Goal: Transaction & Acquisition: Purchase product/service

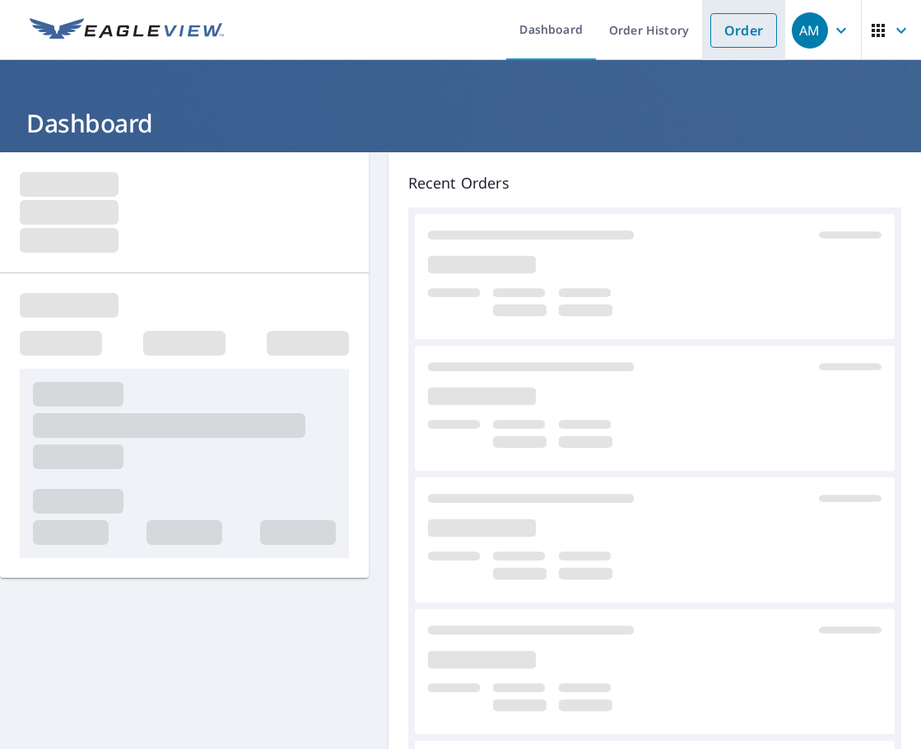
click at [711, 35] on link "Order" at bounding box center [743, 30] width 67 height 35
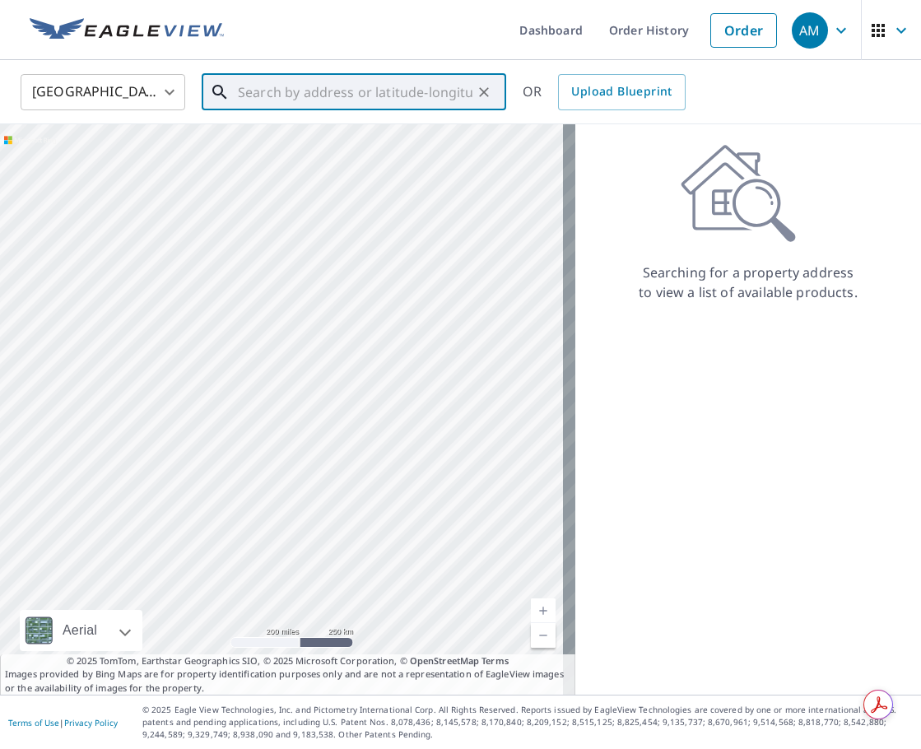
click at [298, 97] on input "text" at bounding box center [355, 92] width 235 height 46
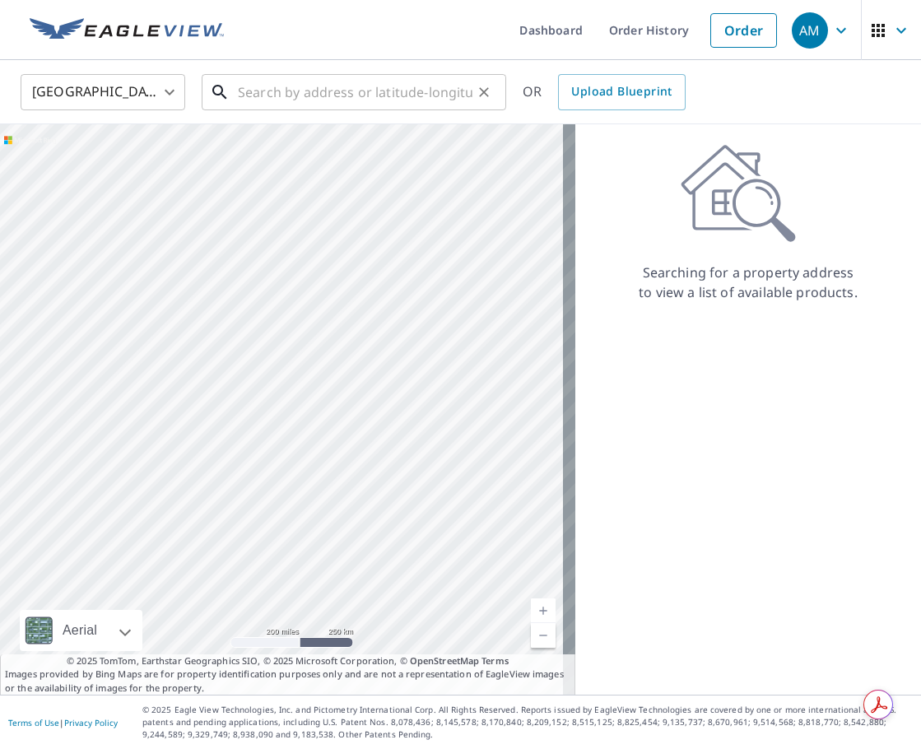
click at [299, 82] on input "text" at bounding box center [355, 92] width 235 height 46
click at [418, 100] on input "[STREET_ADDRESS]" at bounding box center [355, 92] width 235 height 46
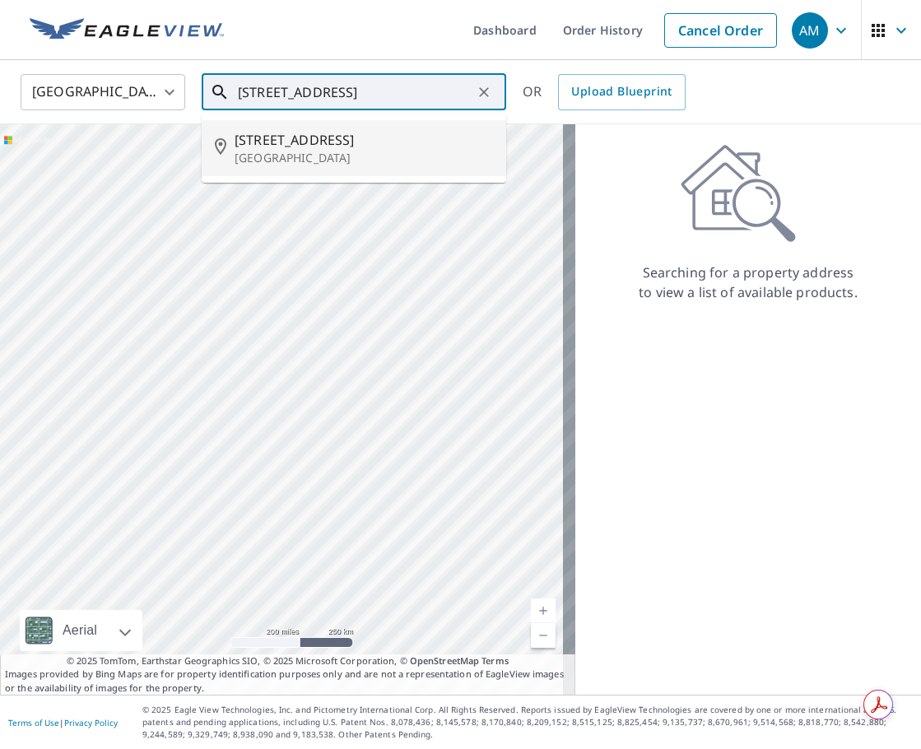
click at [410, 148] on span "[STREET_ADDRESS]" at bounding box center [364, 140] width 258 height 20
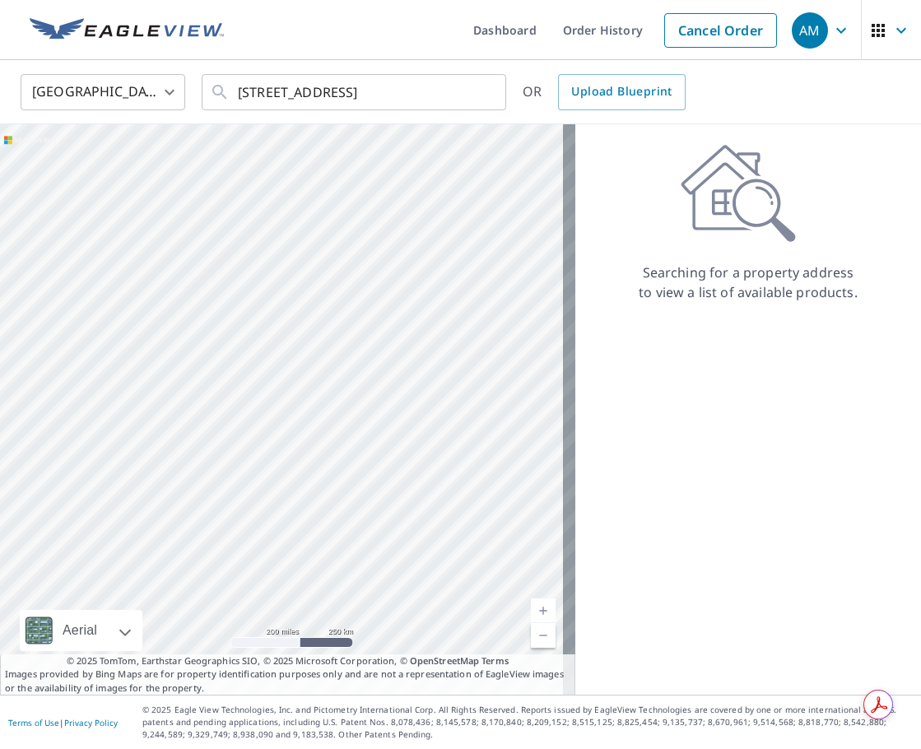
type input "[STREET_ADDRESS]"
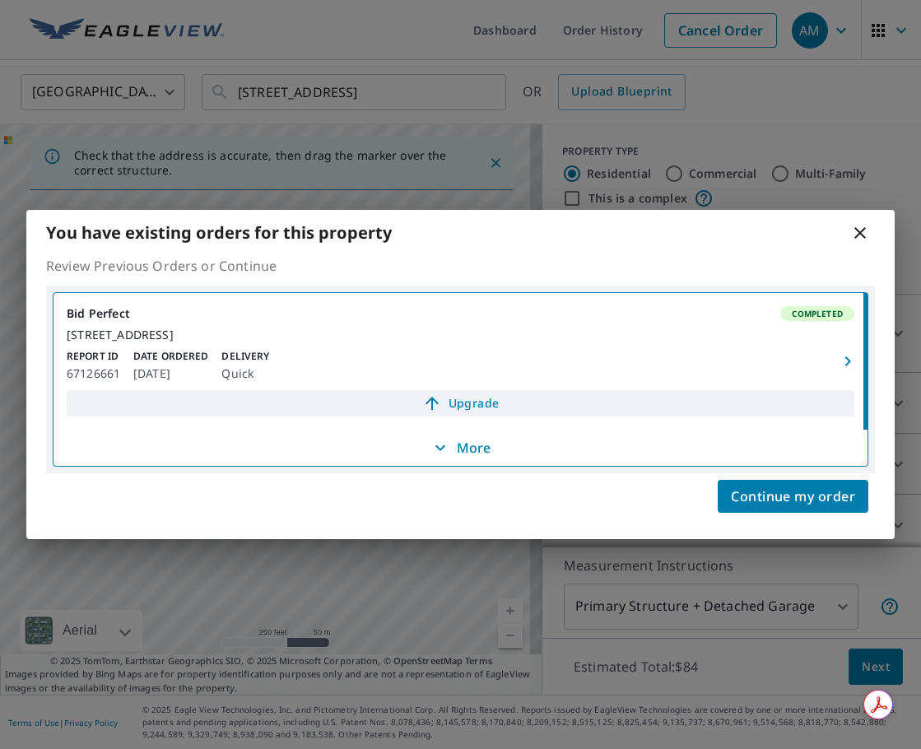
click at [423, 411] on icon at bounding box center [432, 403] width 20 height 20
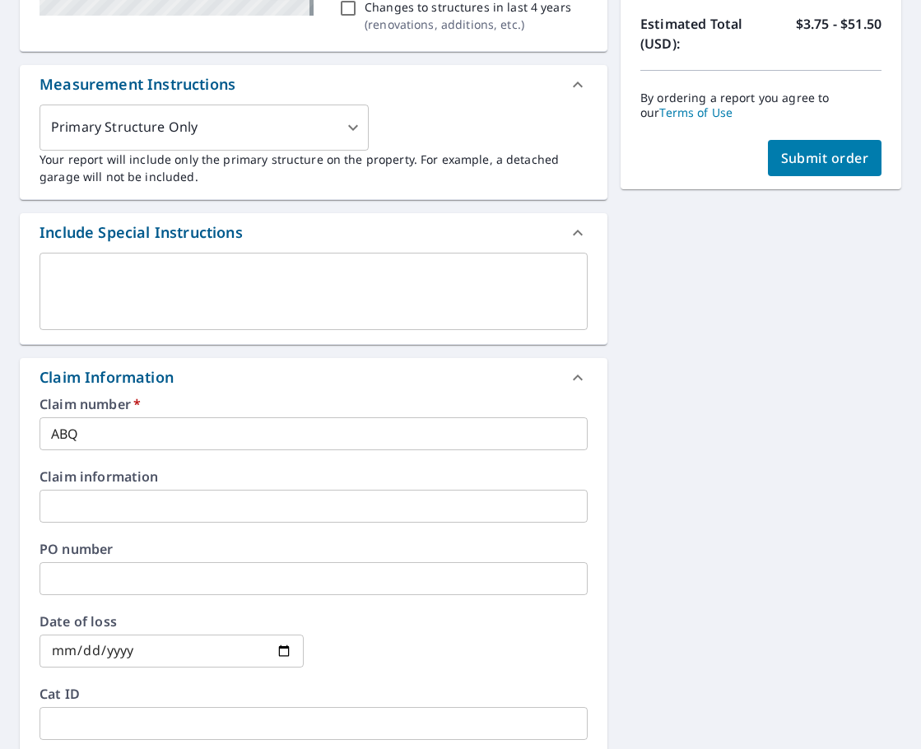
scroll to position [412, 0]
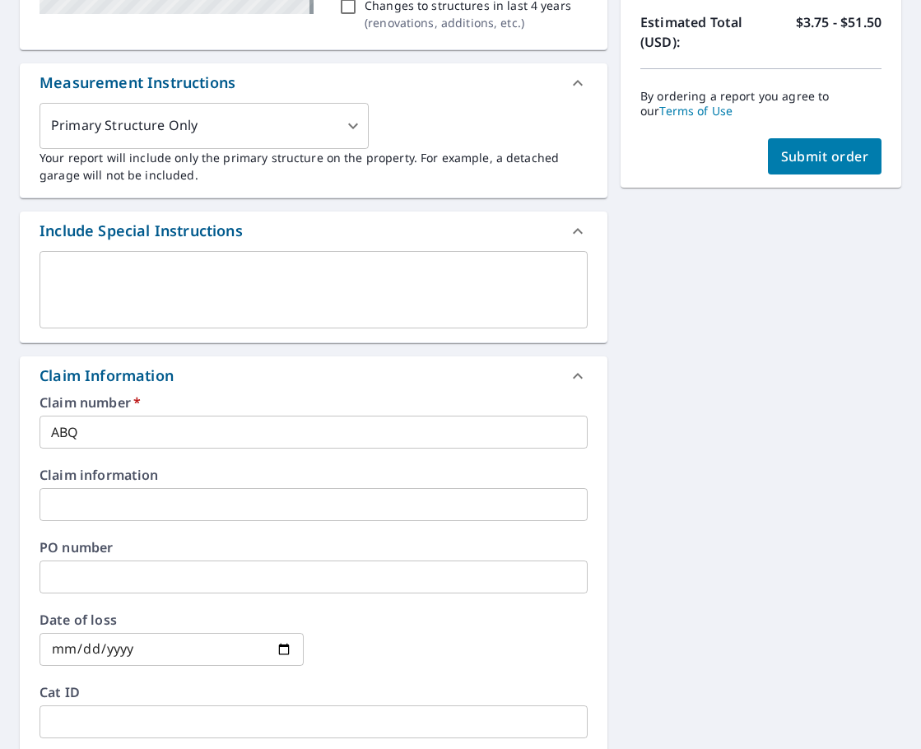
click at [125, 449] on input "ABQ" at bounding box center [314, 432] width 548 height 33
click at [163, 440] on input "ABQ" at bounding box center [314, 432] width 548 height 33
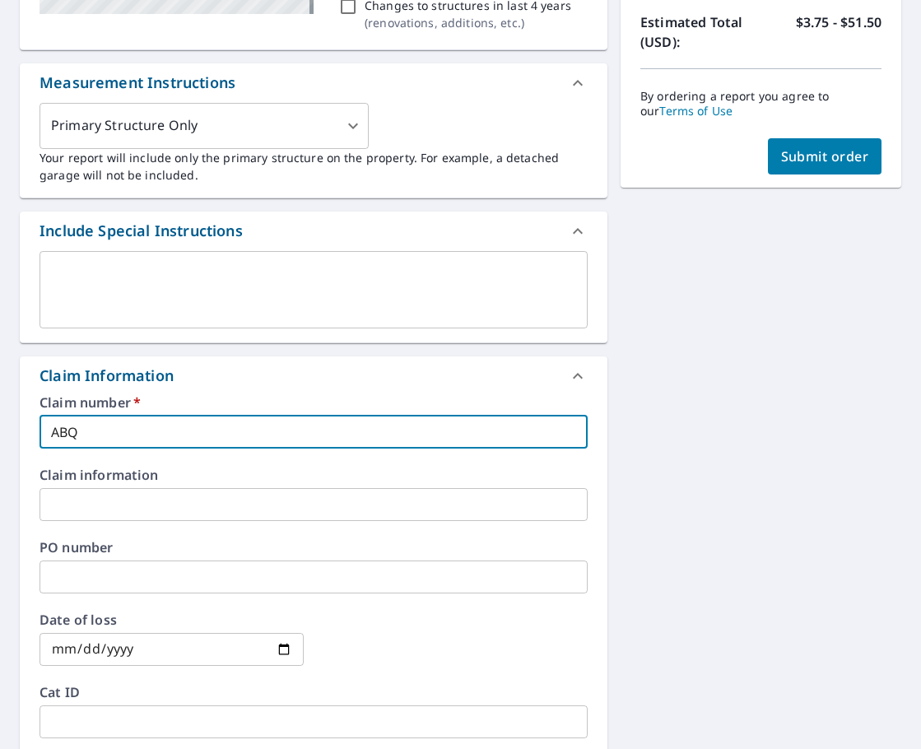
type input "ABQJ"
checkbox input "true"
type input "ABQJu"
checkbox input "true"
type input "ABQJud"
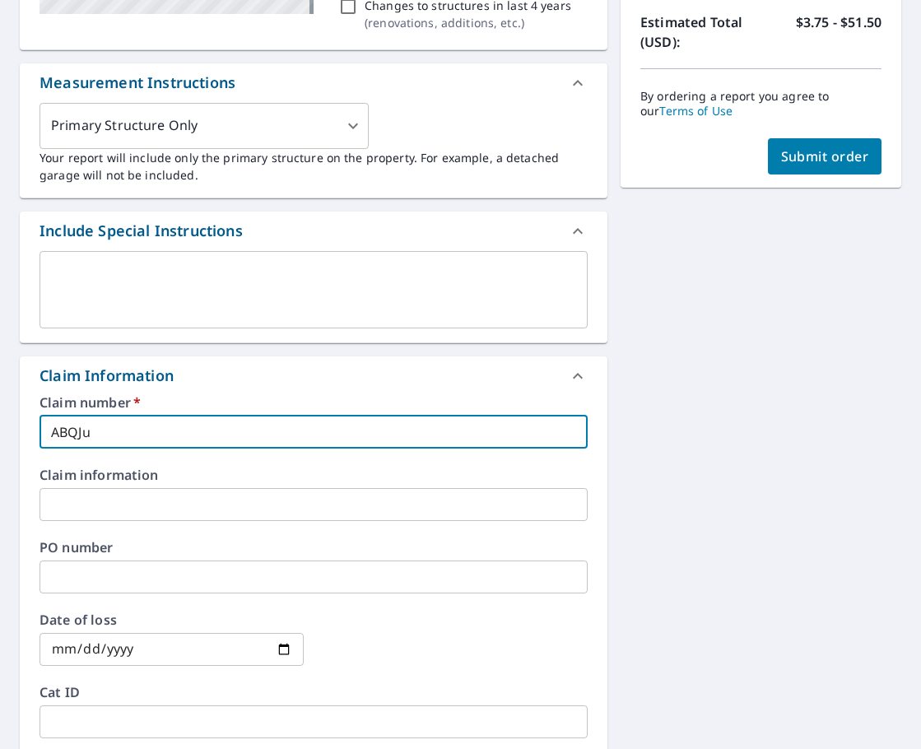
checkbox input "true"
type input "ABQJudy"
checkbox input "true"
type input "ABQJudyB"
checkbox input "true"
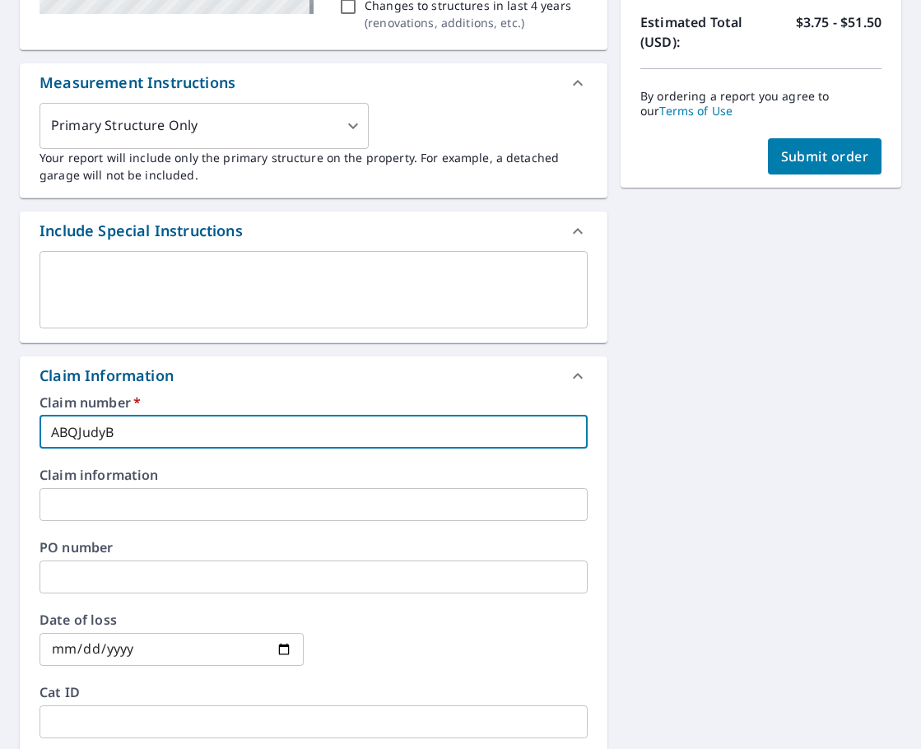
type input "ABQJudyBe"
checkbox input "true"
type input "ABQJudyBec"
checkbox input "true"
type input "ABQJudyBeck"
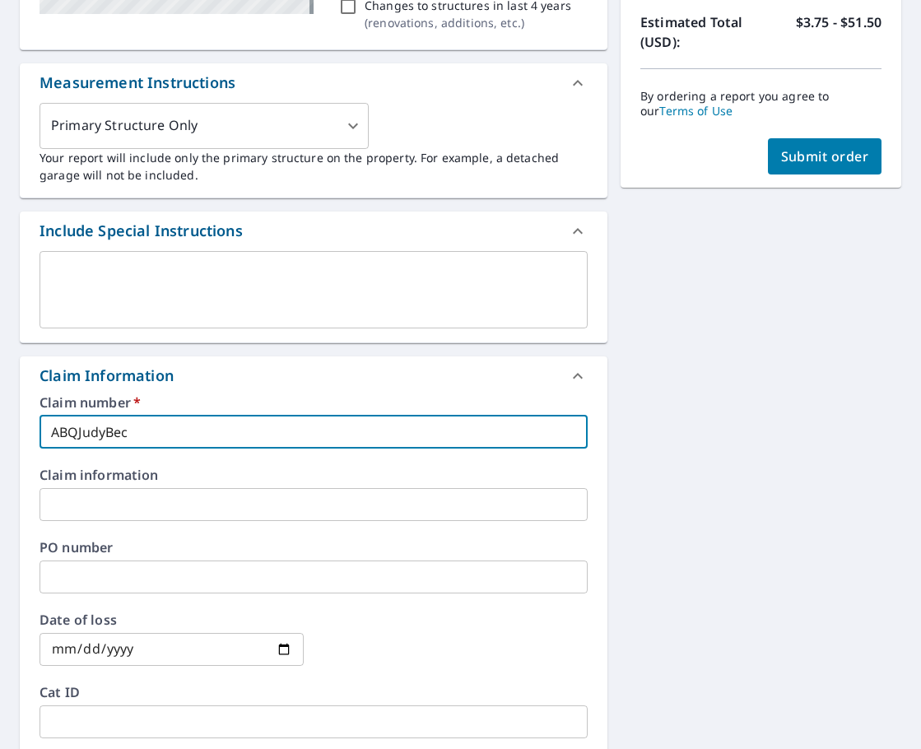
checkbox input "true"
type input "ABQJudyBecke"
checkbox input "true"
type input "ABQJudyBeckes"
checkbox input "true"
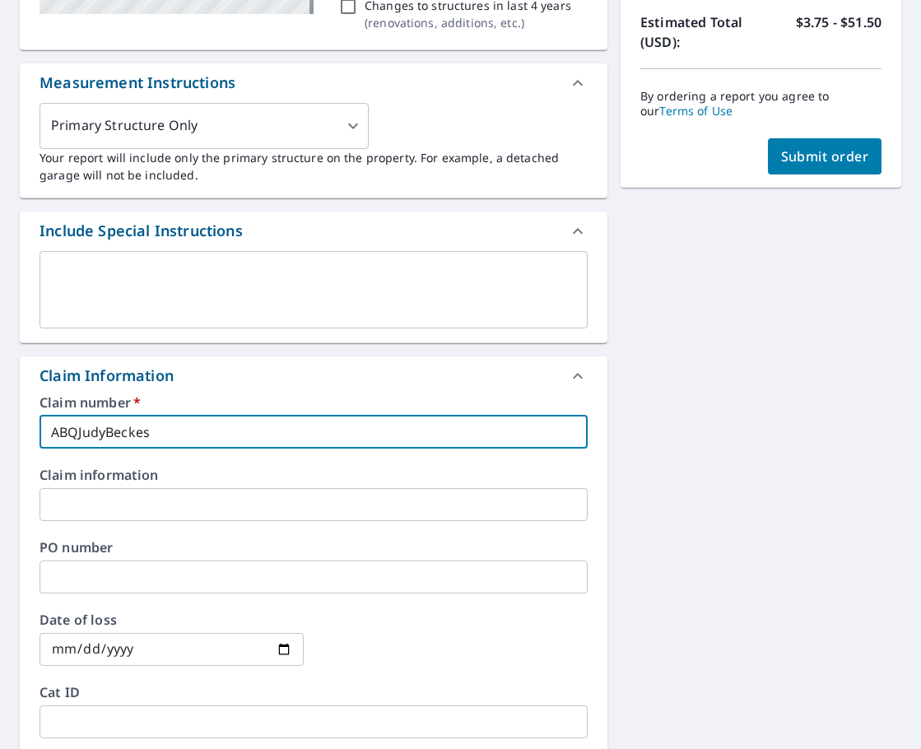
type input "ABQJudyBeckesT"
checkbox input "true"
type input "ABQJudyBeckesTa"
checkbox input "true"
type input "ABQJudyBeckesTal"
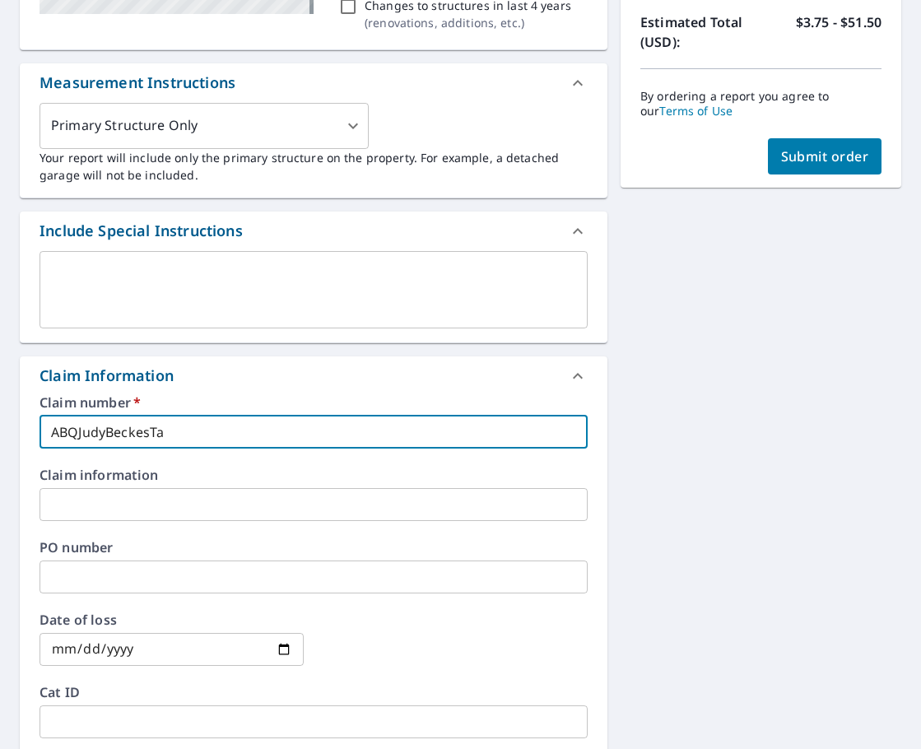
checkbox input "true"
type input "ABQJudyBeckesTalc"
checkbox input "true"
type input "ABQJudyBeckesTalco"
checkbox input "true"
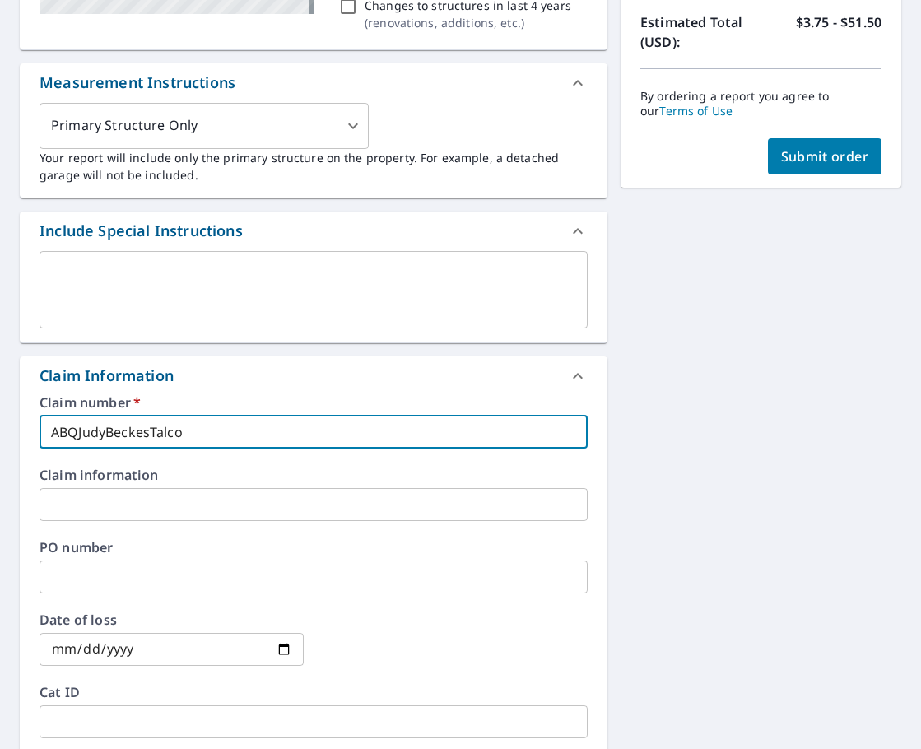
type input "ABQJudyBeckesTalcot"
checkbox input "true"
type input "ABQJudyBeckesTalcott"
checkbox input "true"
type input "ABQJudyBeckesTalcott"
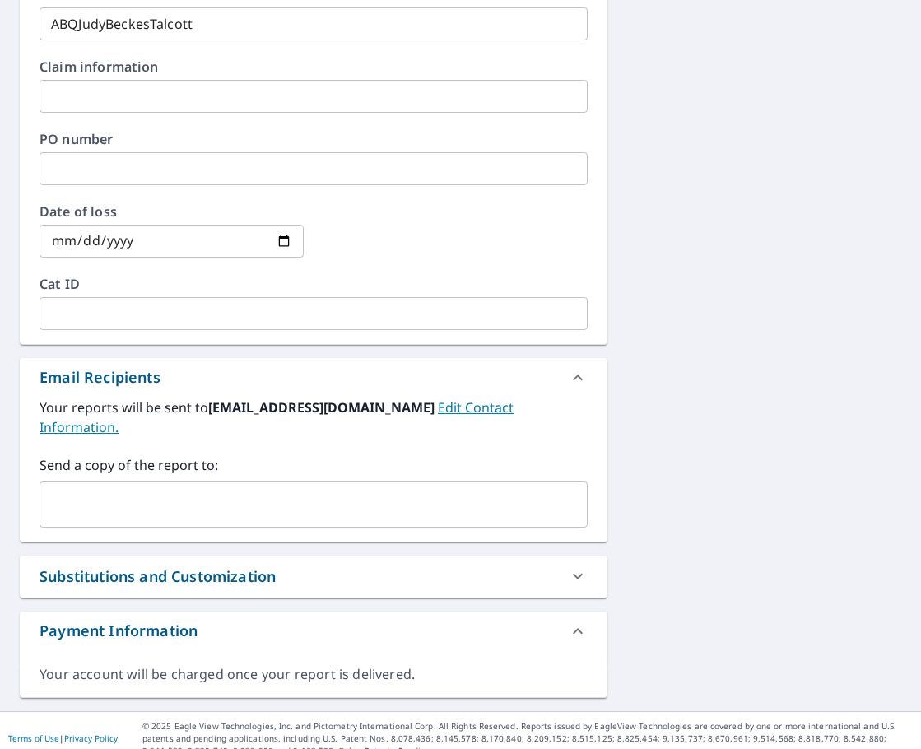
scroll to position [823, 0]
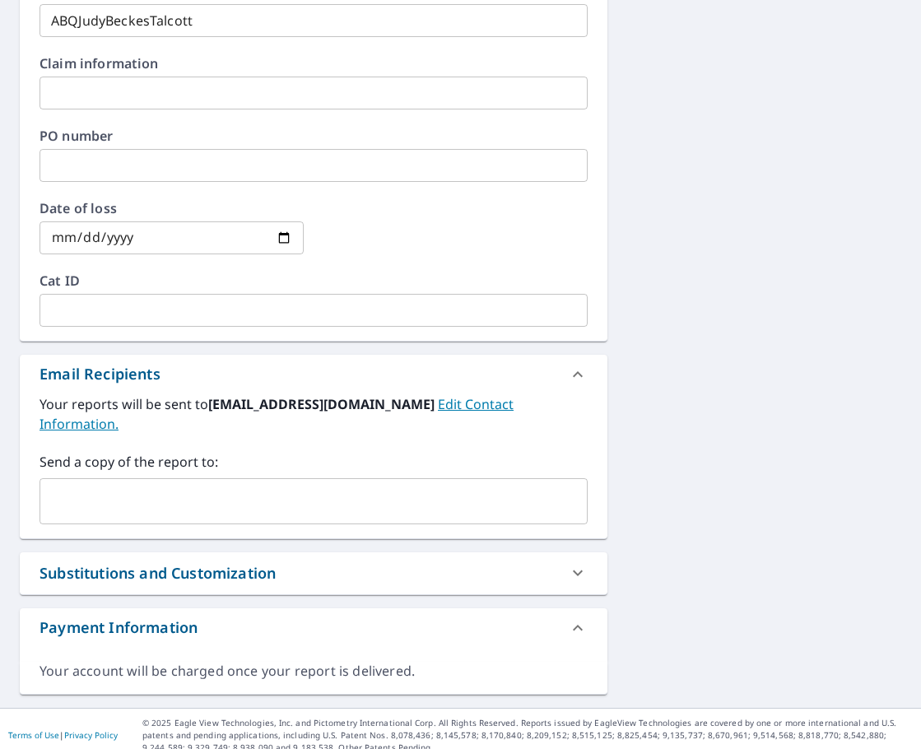
click at [270, 491] on input "text" at bounding box center [301, 501] width 509 height 31
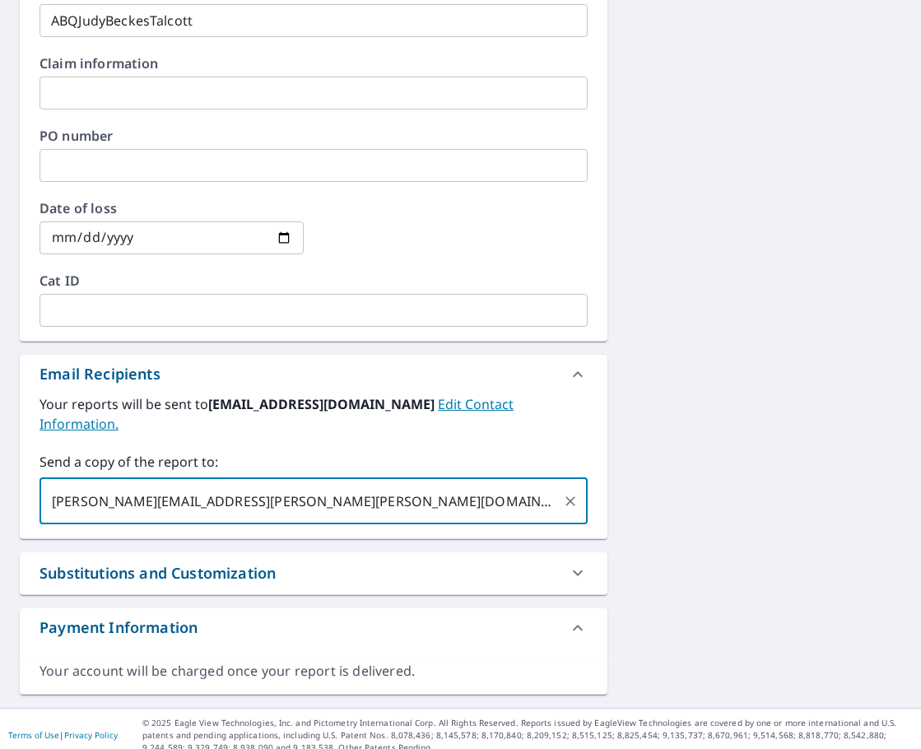
type input "[PERSON_NAME][EMAIL_ADDRESS][PERSON_NAME][PERSON_NAME][DOMAIN_NAME]"
checkbox input "true"
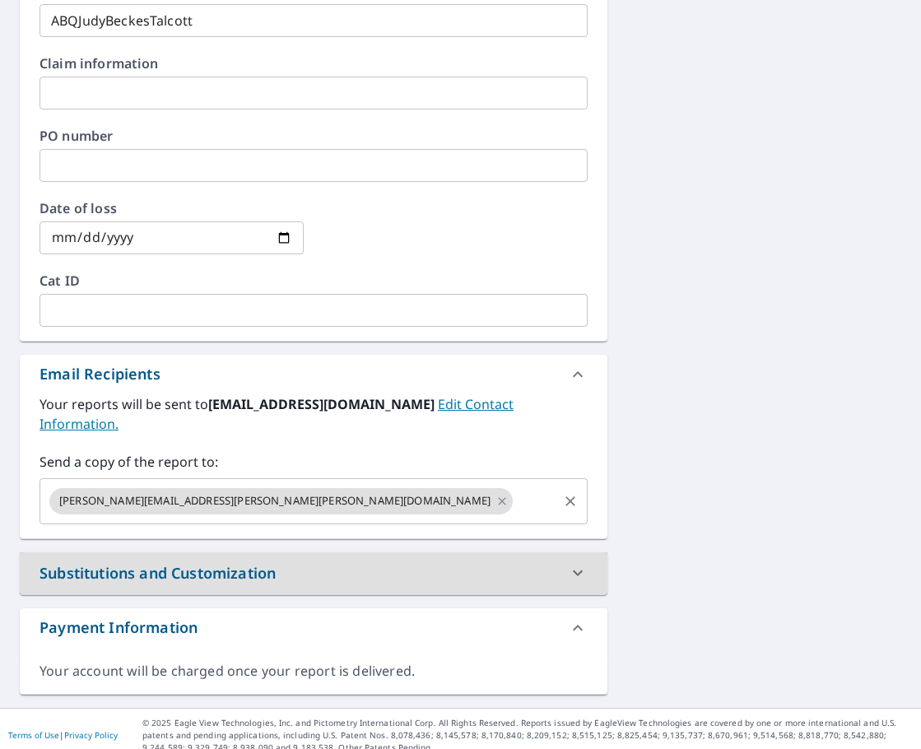
click at [515, 491] on input "text" at bounding box center [535, 501] width 40 height 31
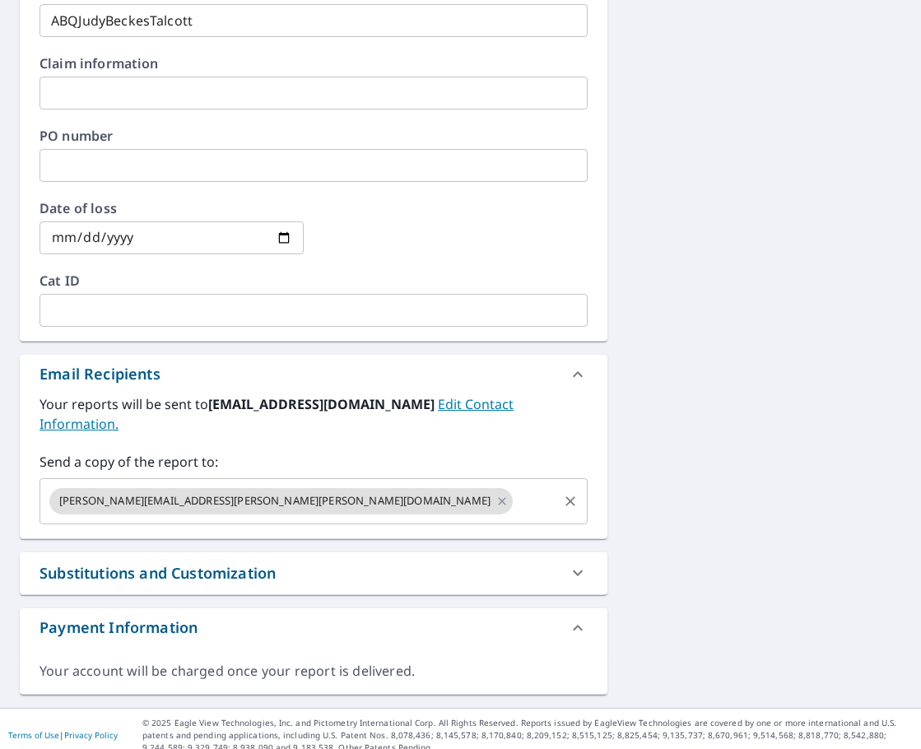
click at [515, 502] on input "text" at bounding box center [535, 501] width 40 height 31
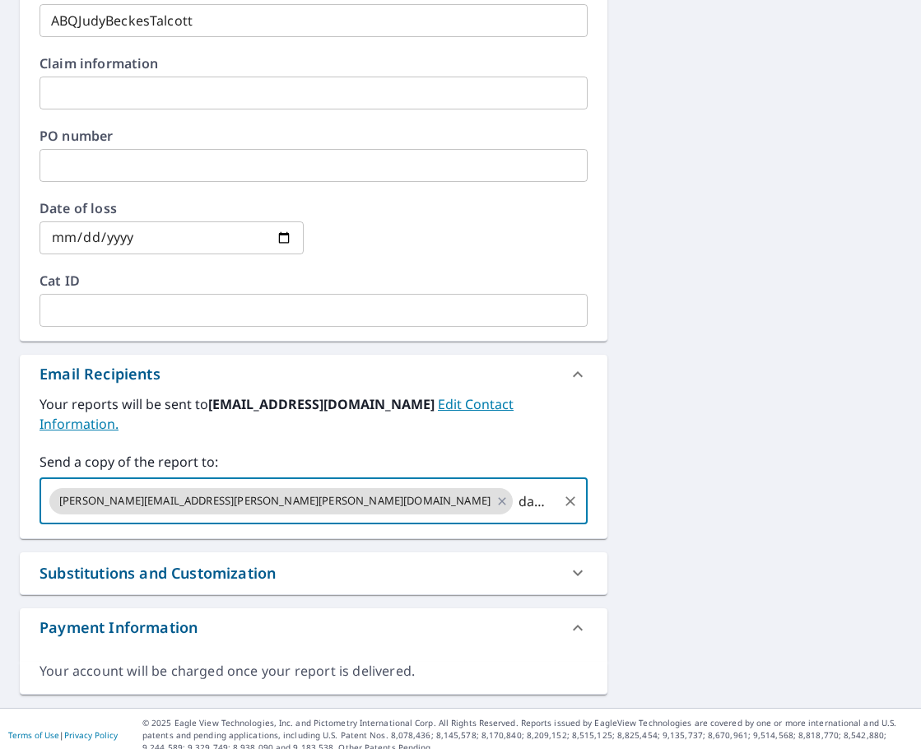
type input "damselfly"
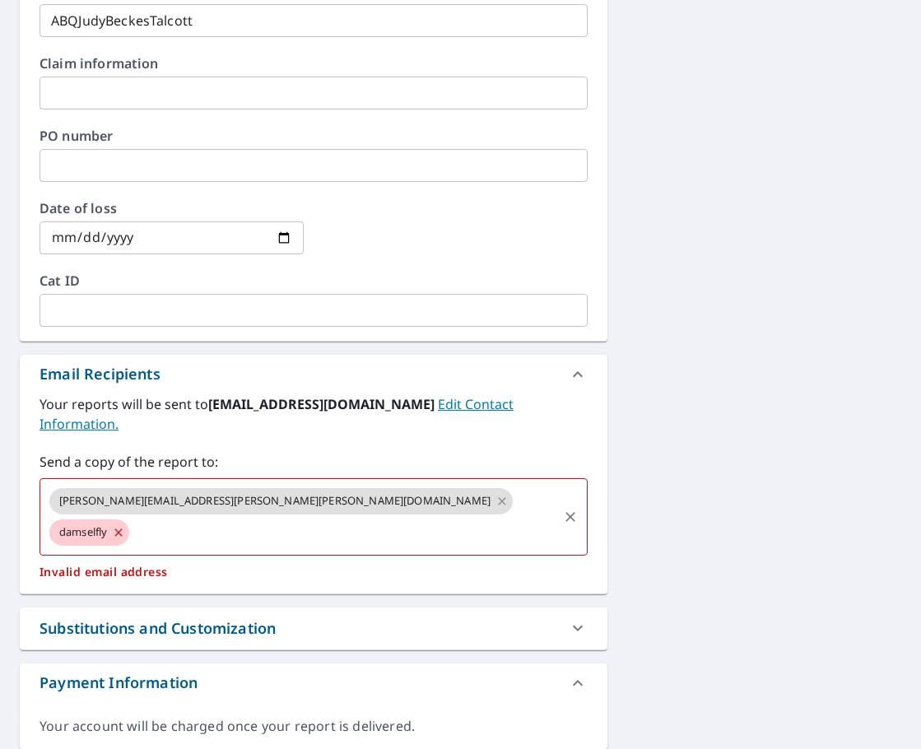
checkbox input "true"
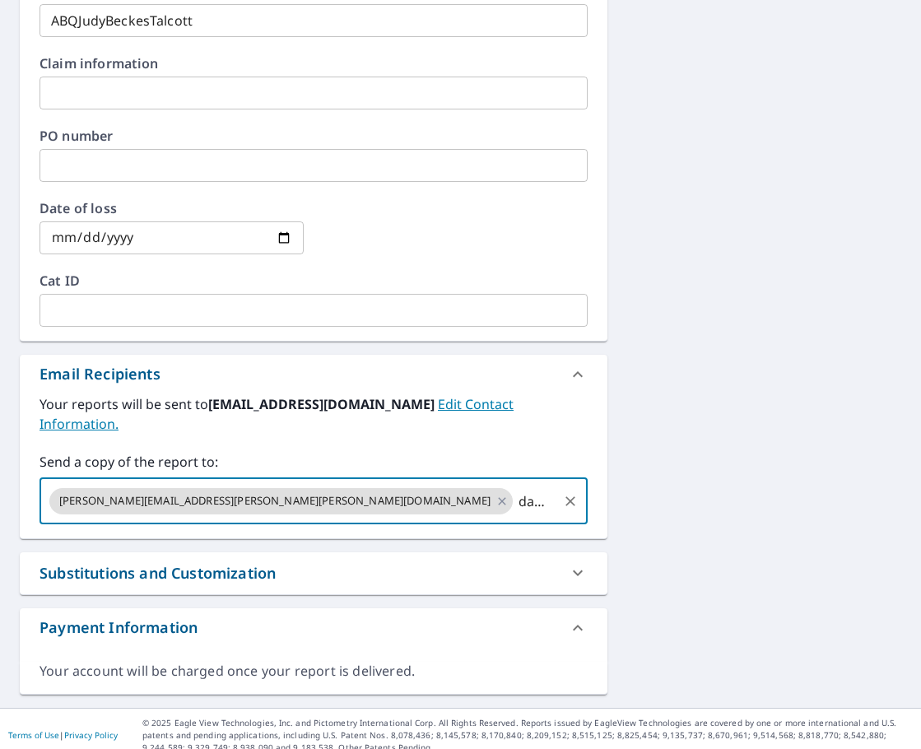
type input "[EMAIL_ADDRESS][DOMAIN_NAME]"
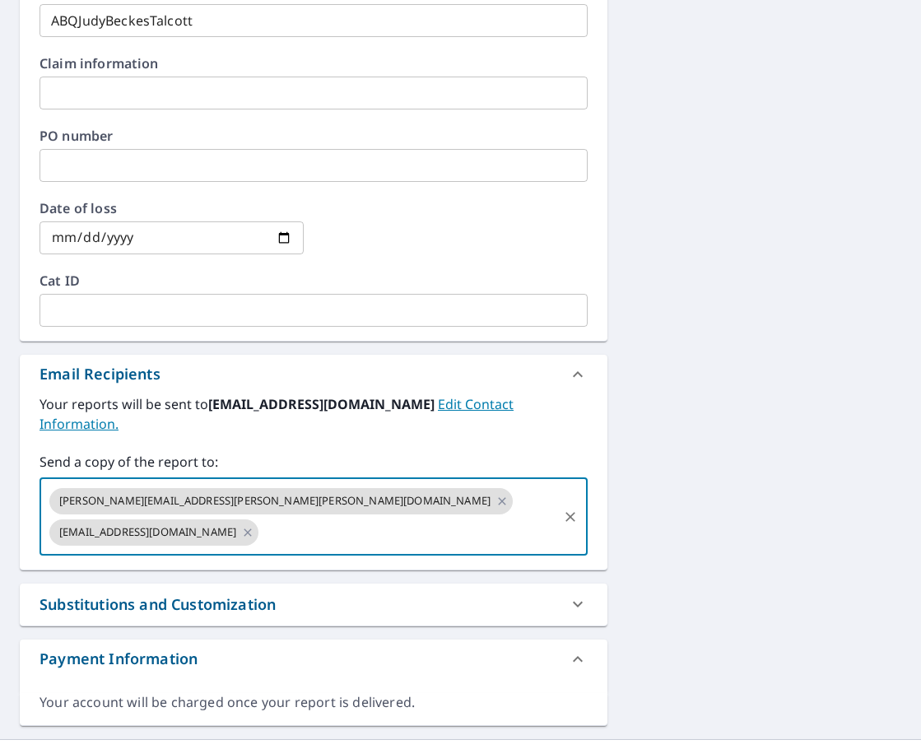
click at [613, 420] on div "[STREET_ADDRESS] Aerial Road A standard road map Aerial A detailed look from ab…" at bounding box center [460, 34] width 921 height 1410
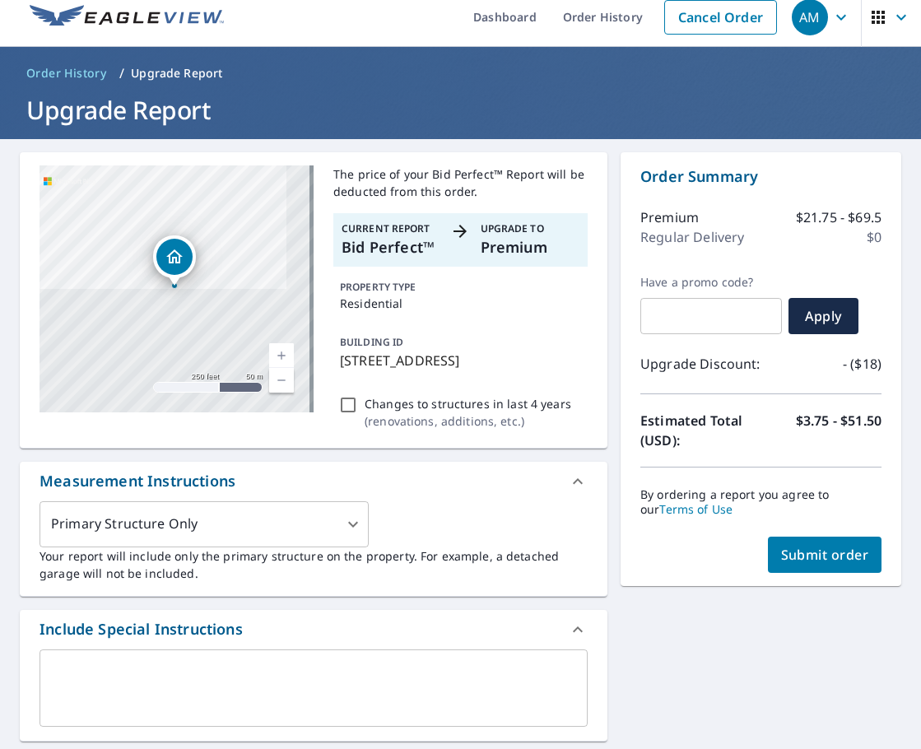
scroll to position [0, 0]
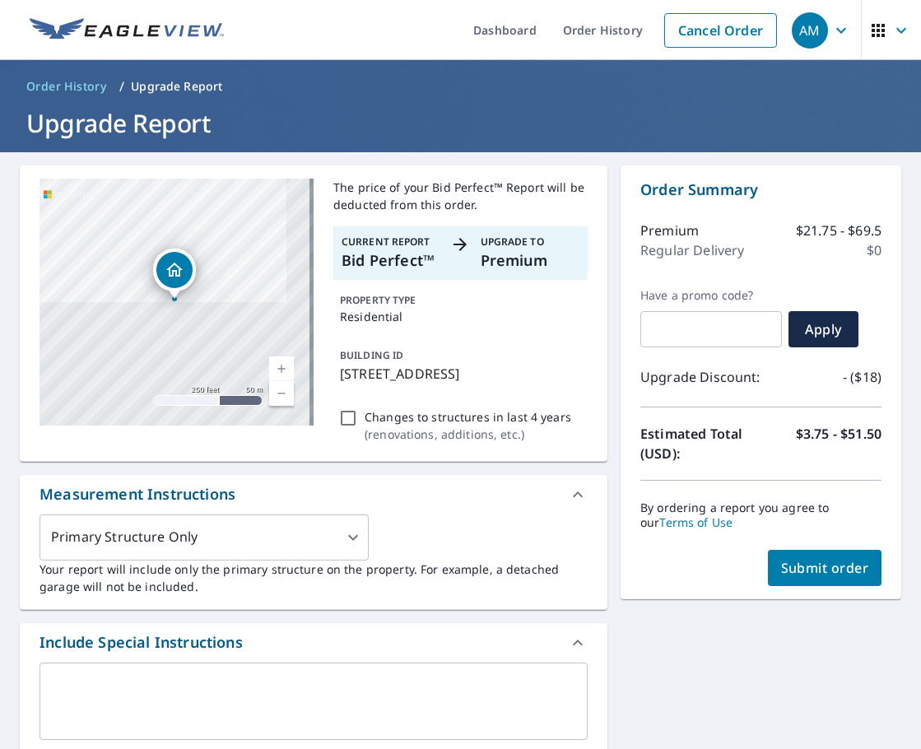
click at [772, 580] on button "Submit order" at bounding box center [825, 568] width 114 height 36
checkbox input "true"
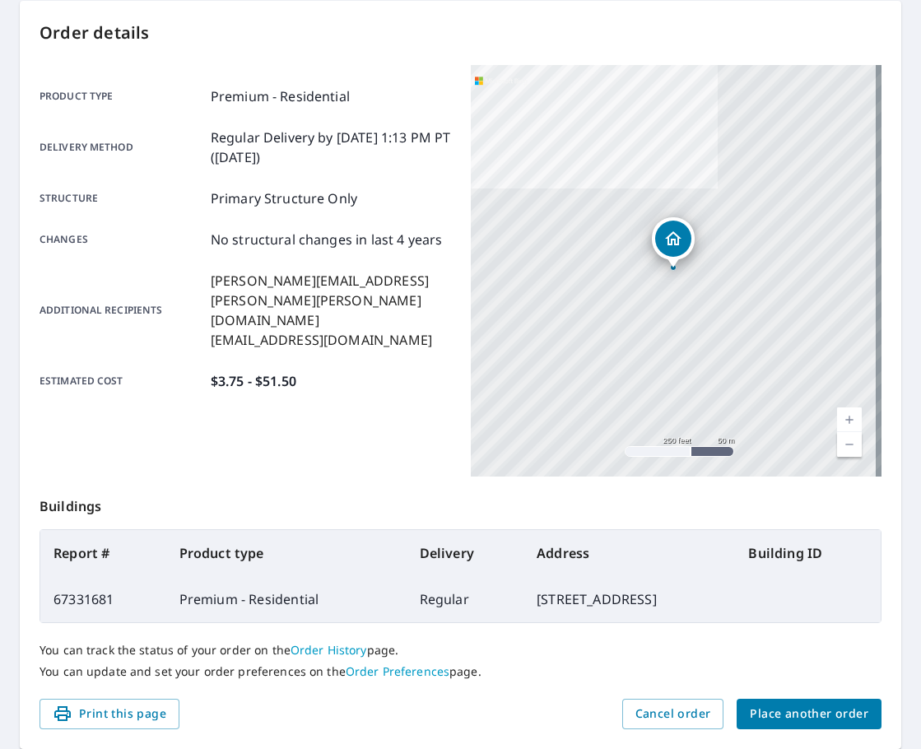
scroll to position [82, 0]
